Goal: Check status: Check status

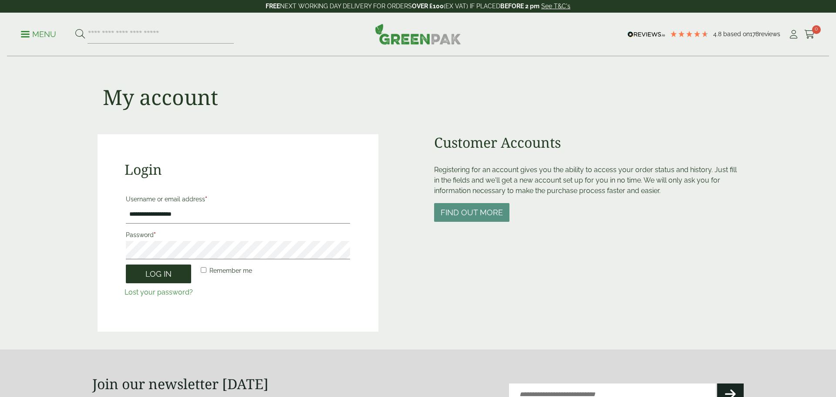
click at [164, 275] on button "Log in" at bounding box center [158, 273] width 65 height 19
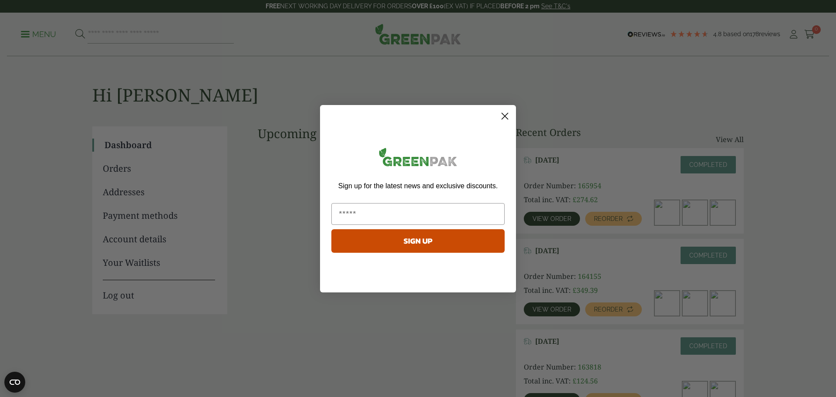
click at [506, 113] on circle "Close dialog" at bounding box center [505, 115] width 14 height 14
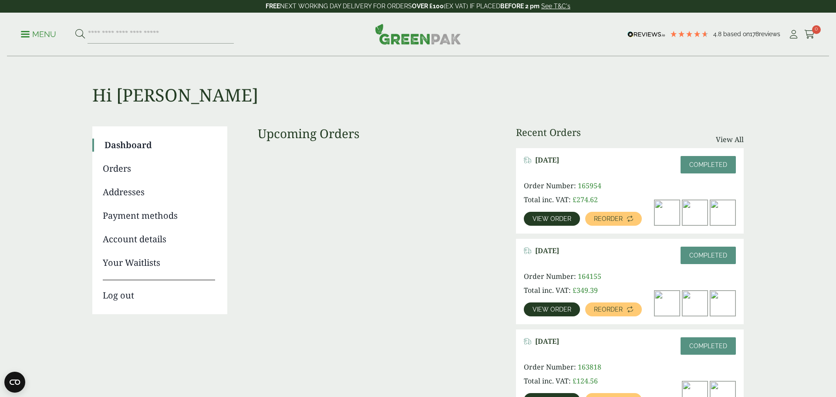
click at [560, 216] on span "View order" at bounding box center [551, 218] width 39 height 6
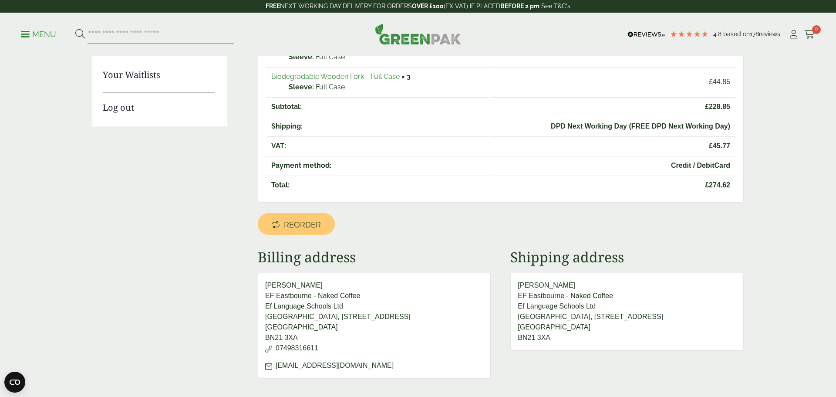
scroll to position [141, 0]
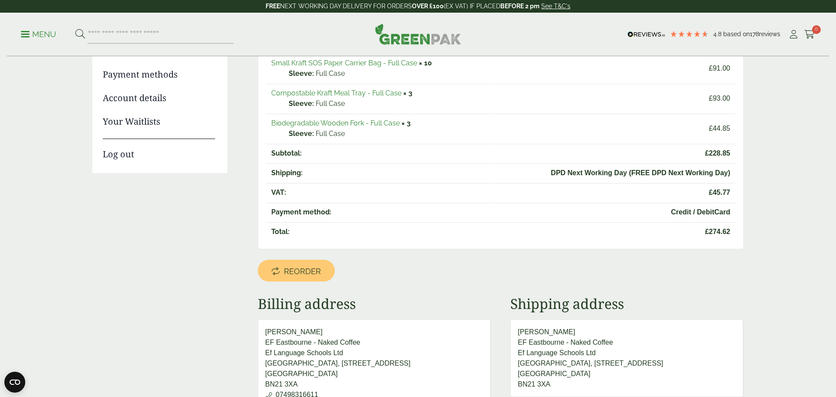
click at [716, 231] on span "£ 274.62" at bounding box center [612, 231] width 236 height 10
copy span "274.62"
